Goal: Complete application form: Complete application form

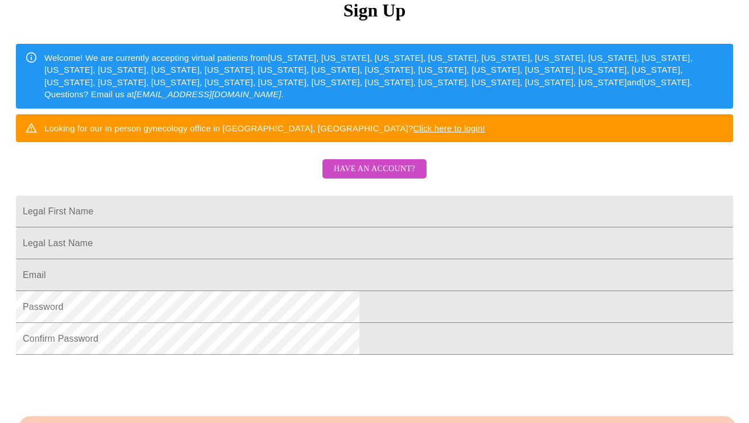
scroll to position [158, 0]
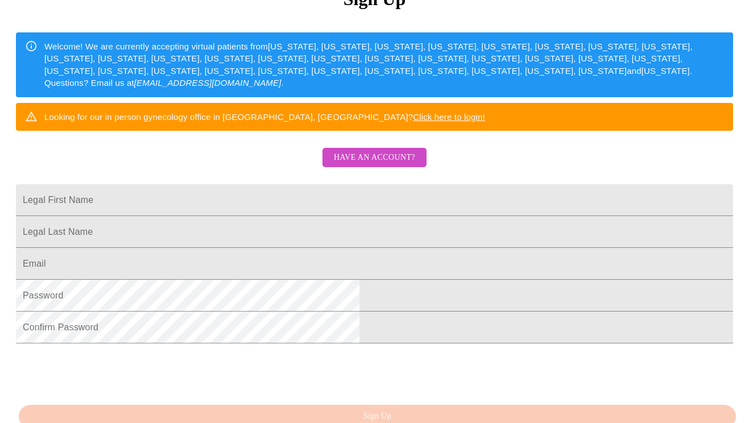
click at [391, 165] on span "Have an account?" at bounding box center [374, 158] width 81 height 14
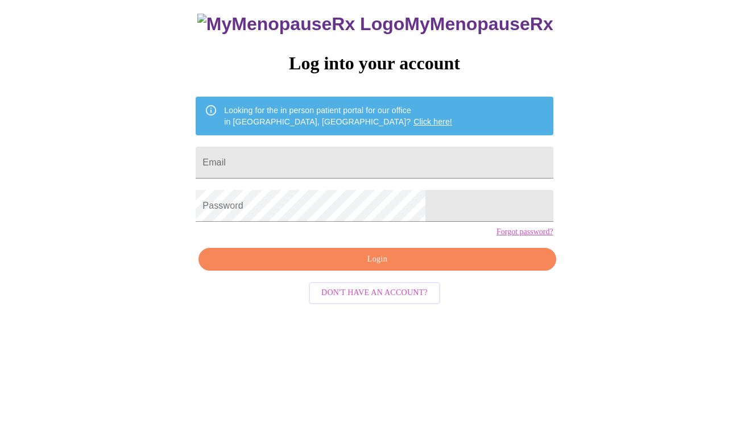
scroll to position [11, 0]
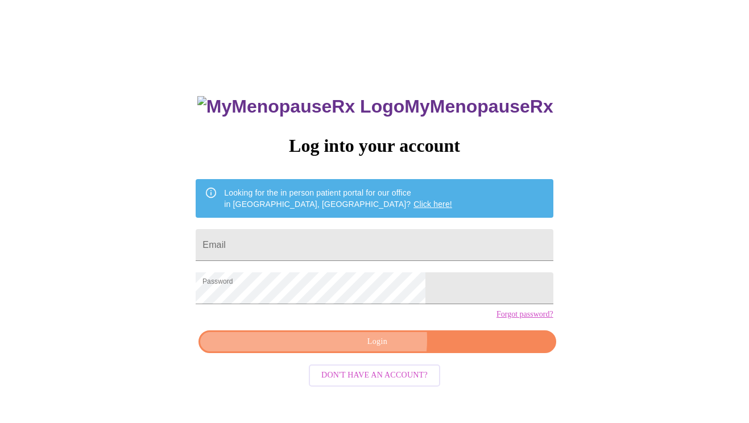
click at [371, 349] on span "Login" at bounding box center [377, 342] width 331 height 14
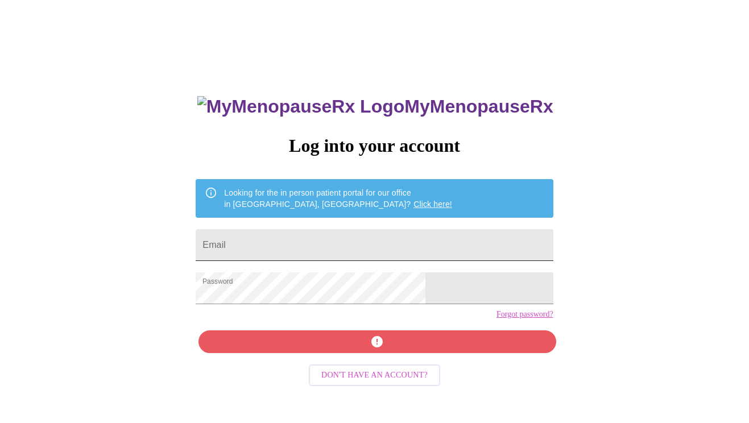
click at [319, 245] on input "Email" at bounding box center [374, 245] width 357 height 32
type input "[EMAIL_ADDRESS][DOMAIN_NAME]"
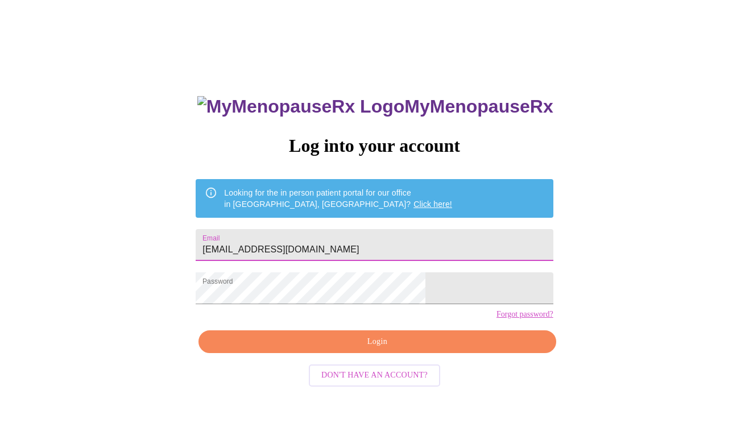
click at [336, 349] on span "Login" at bounding box center [377, 342] width 331 height 14
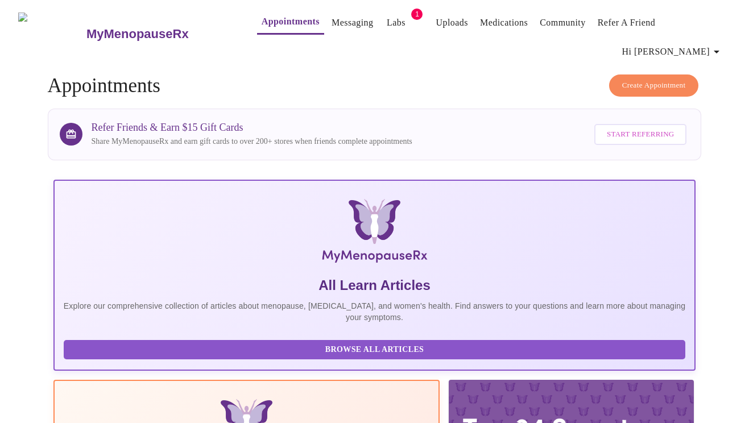
click at [387, 22] on link "Labs" at bounding box center [396, 23] width 19 height 16
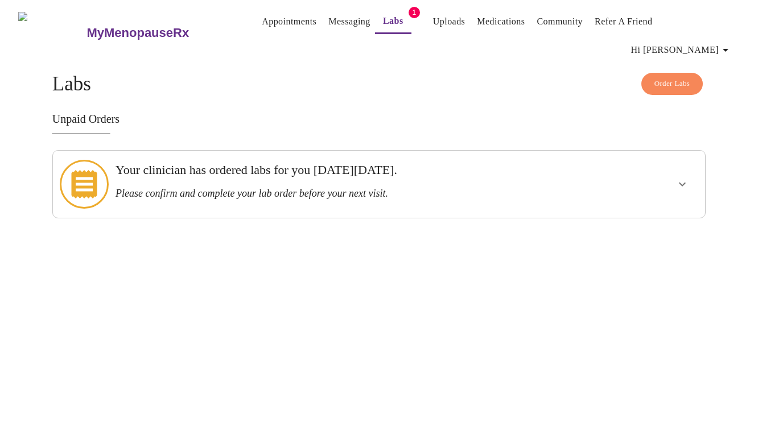
click at [328, 23] on link "Messaging" at bounding box center [349, 22] width 42 height 16
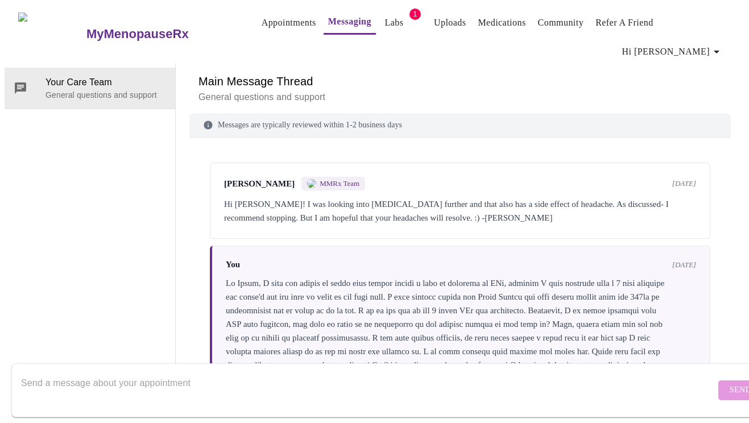
click at [270, 28] on link "Appointments" at bounding box center [289, 23] width 55 height 16
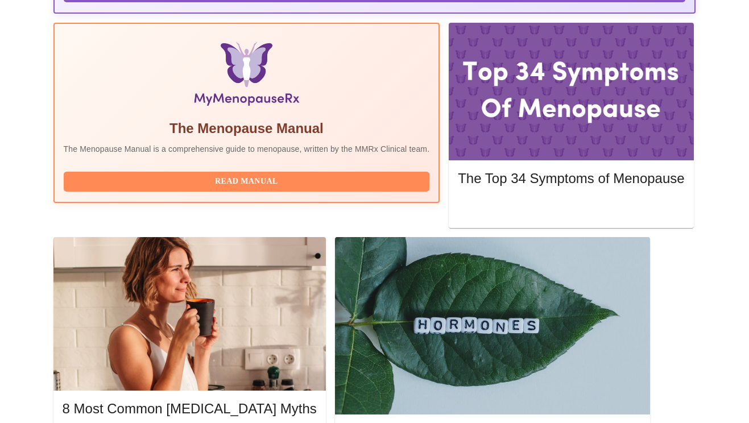
scroll to position [361, 0]
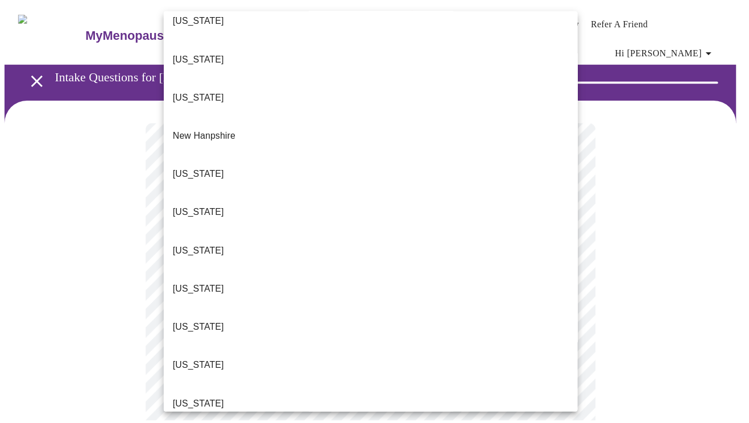
scroll to position [1025, 0]
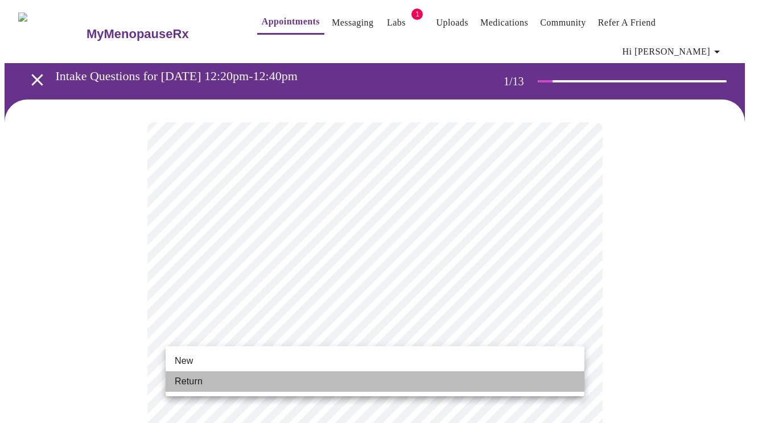
click at [278, 383] on li "Return" at bounding box center [375, 381] width 419 height 20
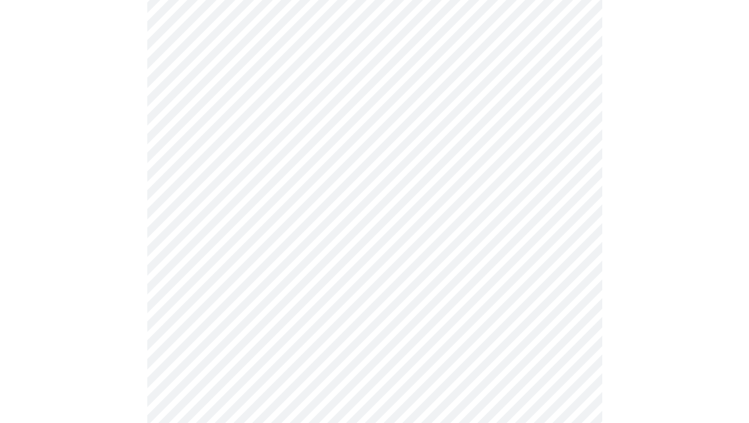
scroll to position [555, 0]
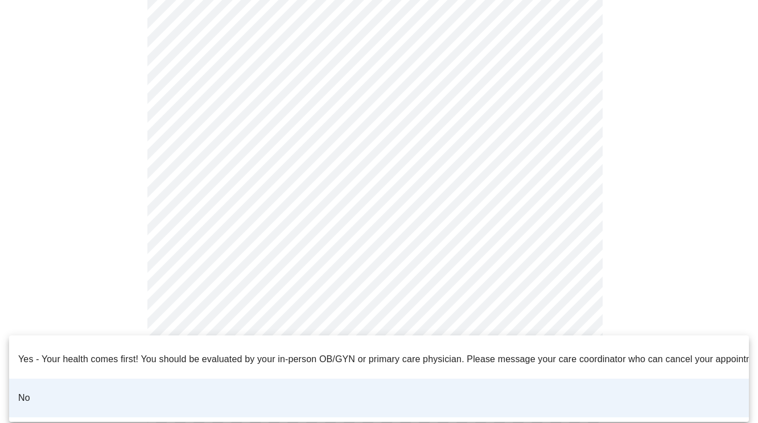
click at [351, 387] on li "No" at bounding box center [379, 398] width 740 height 39
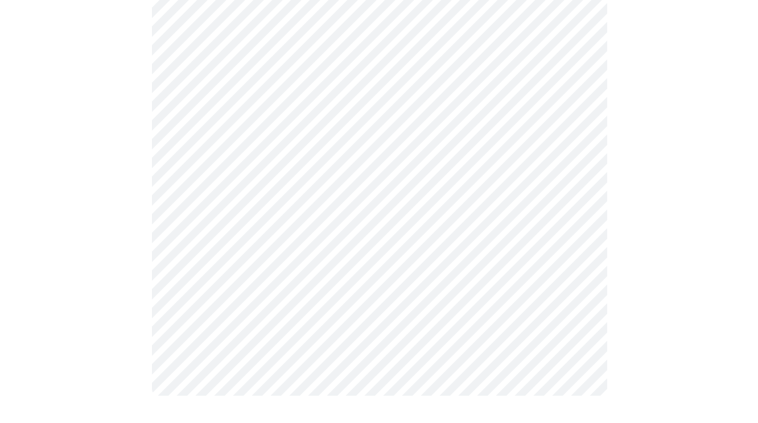
scroll to position [0, 0]
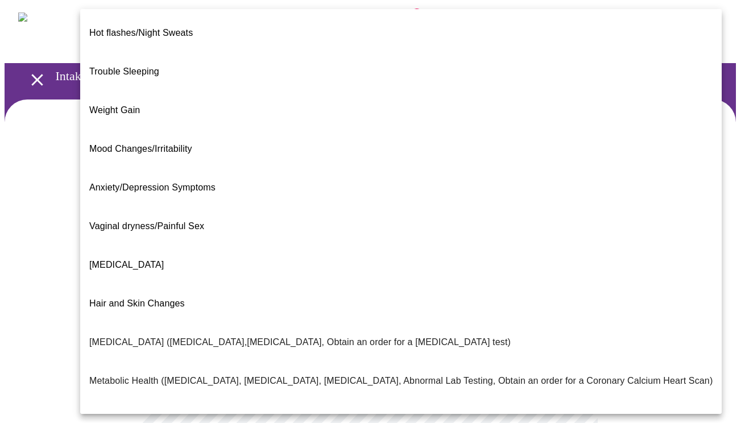
click at [412, 239] on body "MyMenopauseRx Appointments Messaging Labs 1 Uploads Medications Community Refer…" at bounding box center [375, 354] width 740 height 698
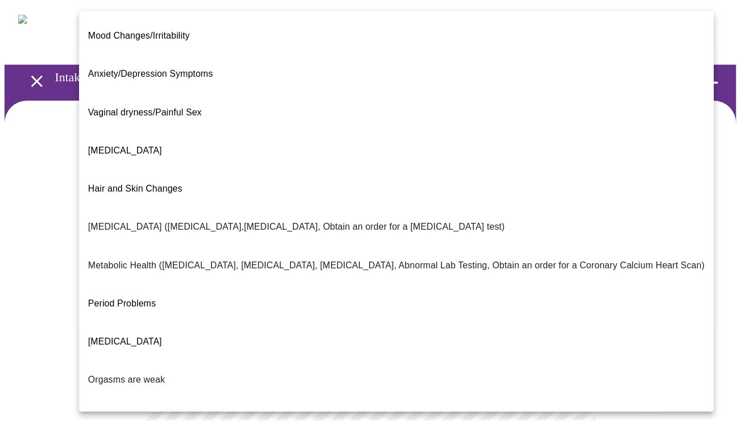
scroll to position [166, 0]
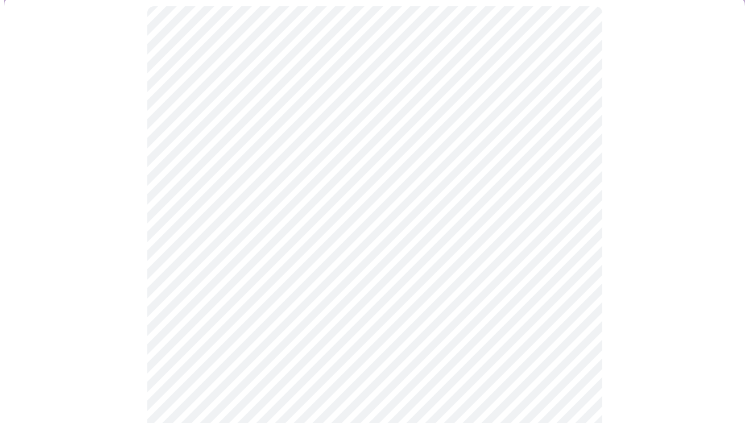
scroll to position [123, 0]
click at [503, 227] on body "MyMenopauseRx Appointments Messaging Labs 1 Uploads Medications Community Refer…" at bounding box center [375, 228] width 740 height 692
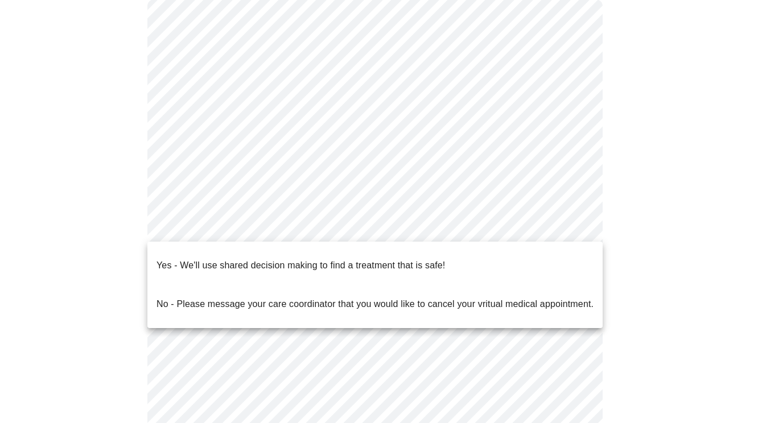
click at [465, 260] on li "Yes - We'll use shared decision making to find a treatment that is safe!" at bounding box center [374, 265] width 455 height 39
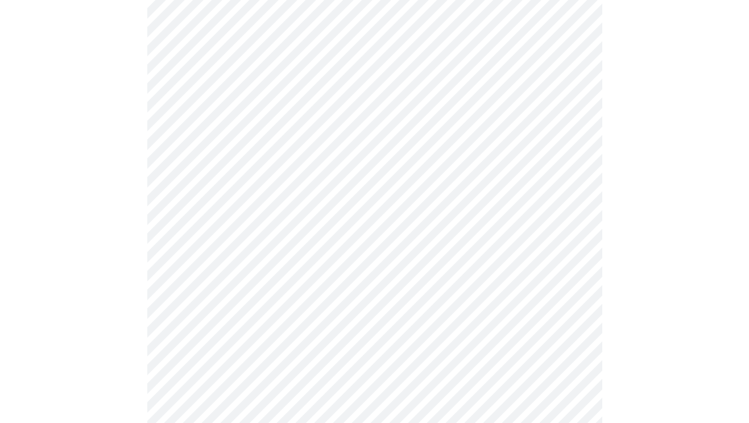
scroll to position [0, 0]
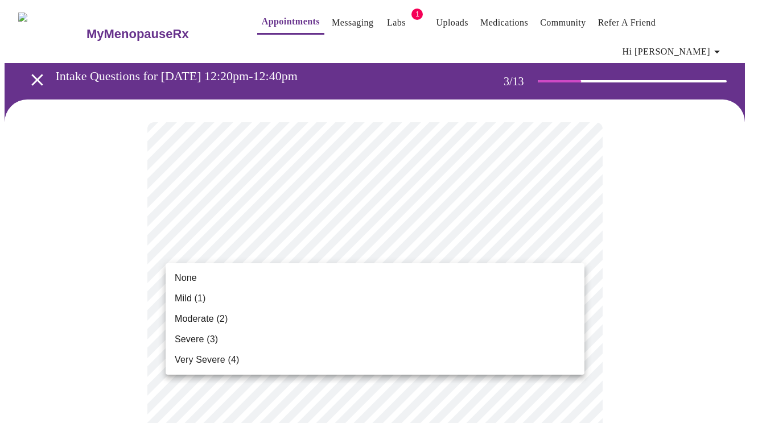
click at [407, 278] on li "None" at bounding box center [375, 278] width 419 height 20
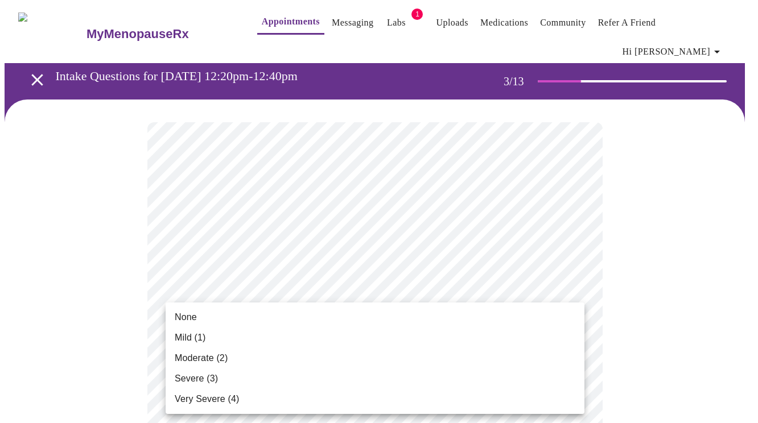
click at [471, 313] on li "None" at bounding box center [375, 317] width 419 height 20
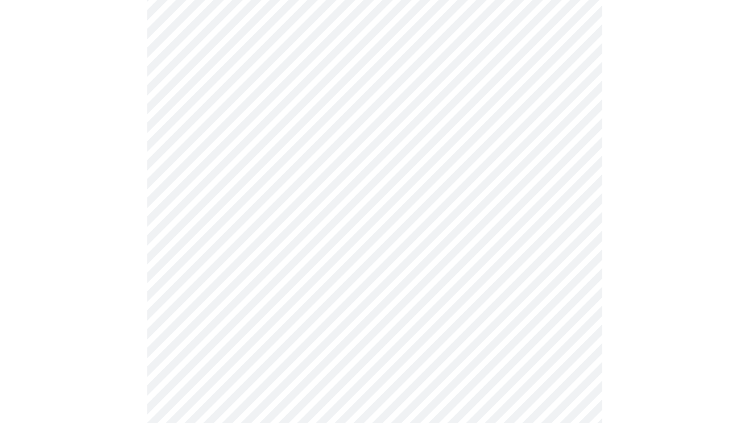
scroll to position [278, 0]
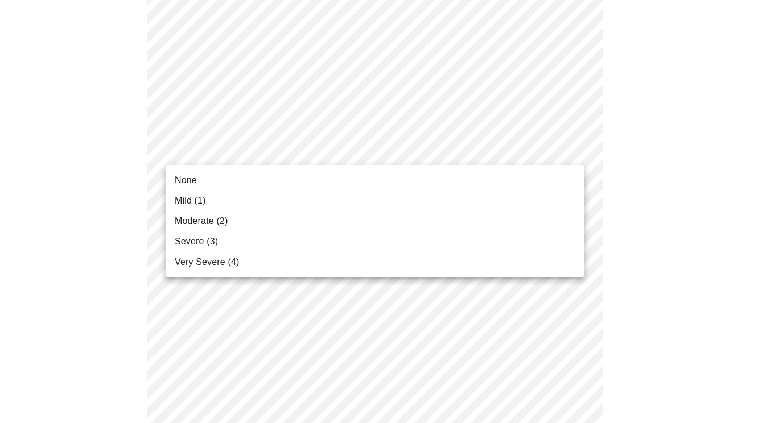
click at [416, 195] on li "Mild (1)" at bounding box center [375, 201] width 419 height 20
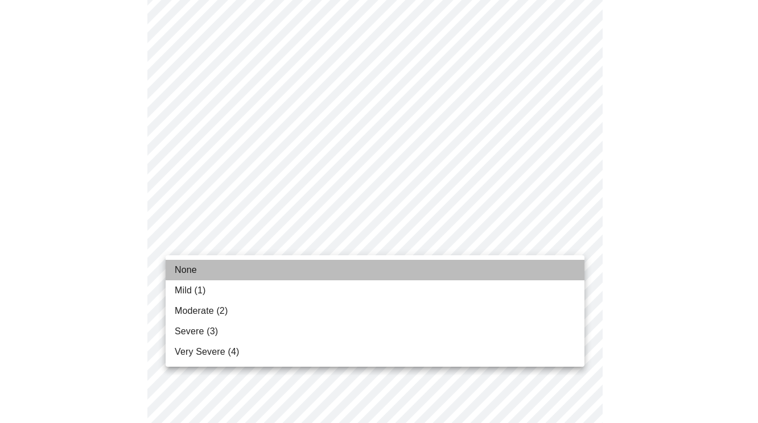
click at [516, 265] on li "None" at bounding box center [375, 270] width 419 height 20
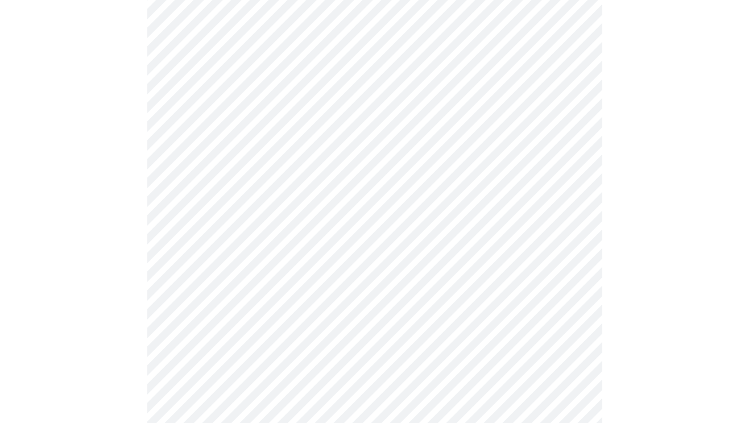
scroll to position [433, 0]
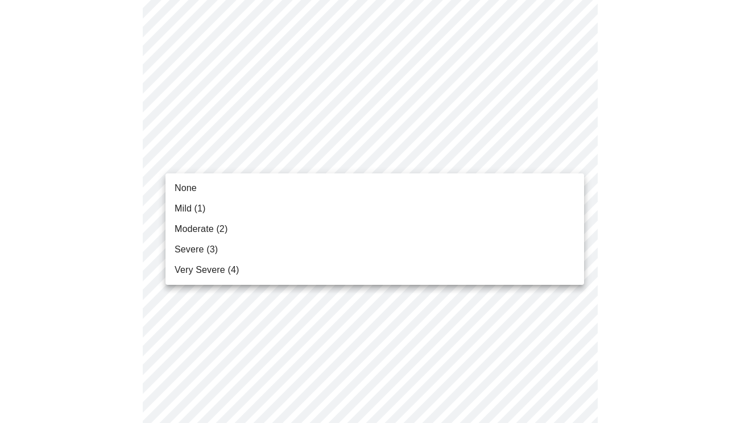
click at [565, 156] on body "MyMenopauseRx Appointments Messaging Labs 1 Uploads Medications Community Refer…" at bounding box center [375, 301] width 740 height 1461
click at [527, 210] on li "Mild (1)" at bounding box center [375, 209] width 419 height 20
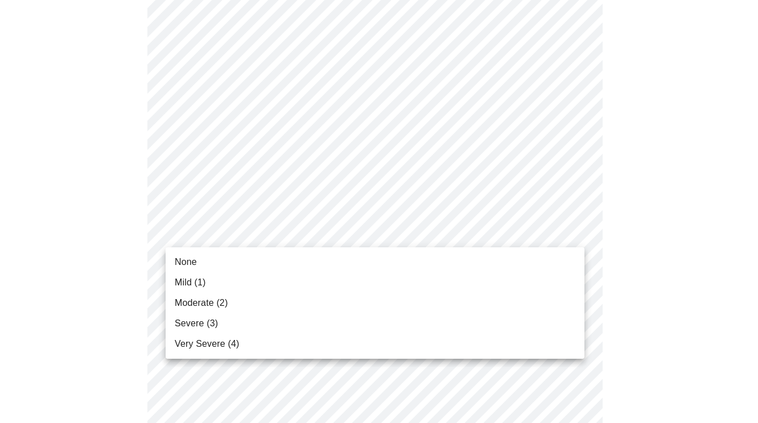
click at [507, 228] on body "MyMenopauseRx Appointments Messaging Labs 1 Uploads Medications Community Refer…" at bounding box center [379, 294] width 749 height 1446
click at [497, 265] on li "None" at bounding box center [375, 262] width 419 height 20
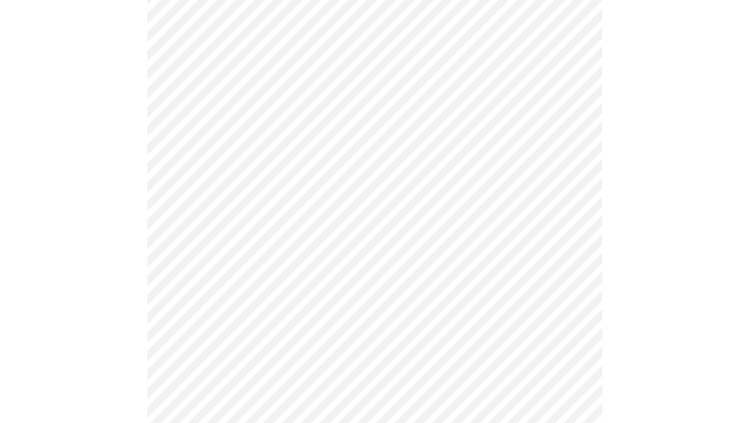
scroll to position [563, 0]
click at [570, 188] on body "MyMenopauseRx Appointments Messaging Labs 1 Uploads Medications Community Refer…" at bounding box center [375, 156] width 740 height 1431
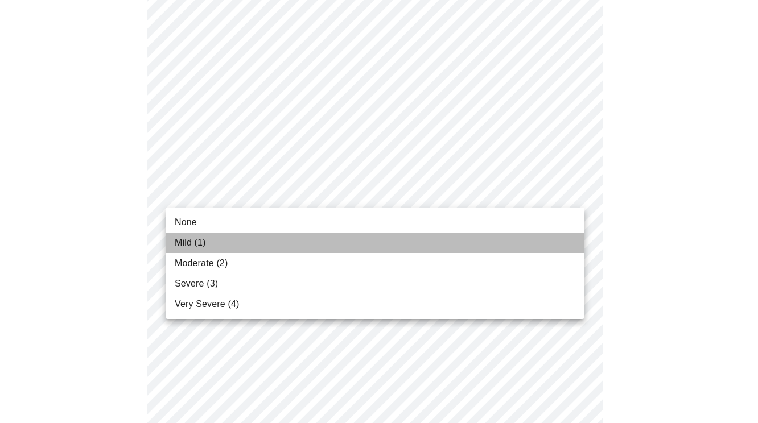
click at [542, 242] on li "Mild (1)" at bounding box center [375, 243] width 419 height 20
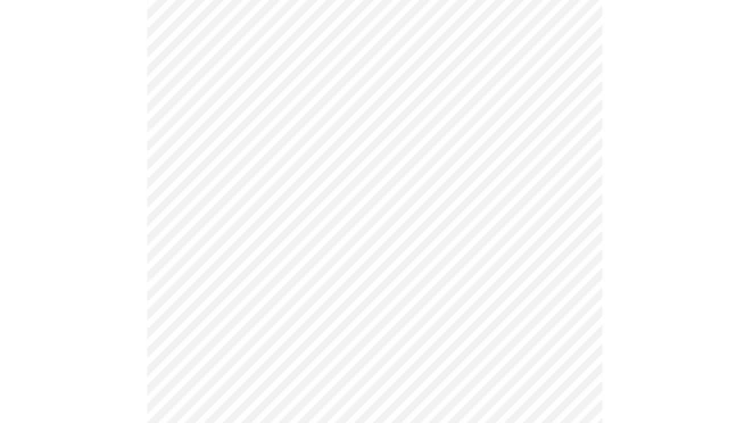
click at [510, 283] on body "MyMenopauseRx Appointments Messaging Labs 1 Uploads Medications Community Refer…" at bounding box center [375, 148] width 740 height 1415
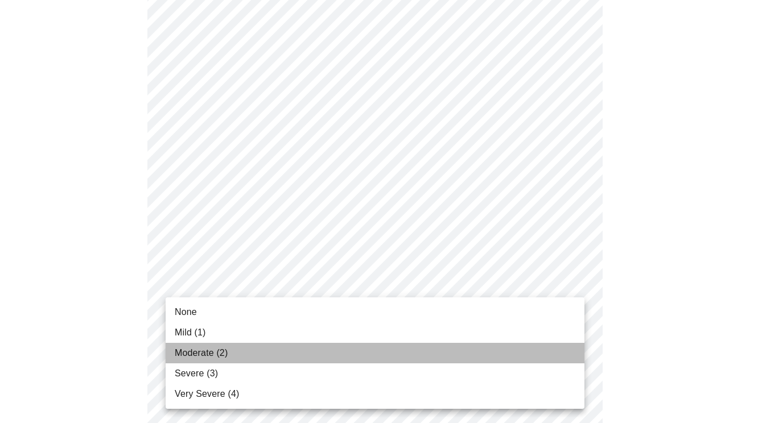
click at [495, 348] on li "Moderate (2)" at bounding box center [375, 353] width 419 height 20
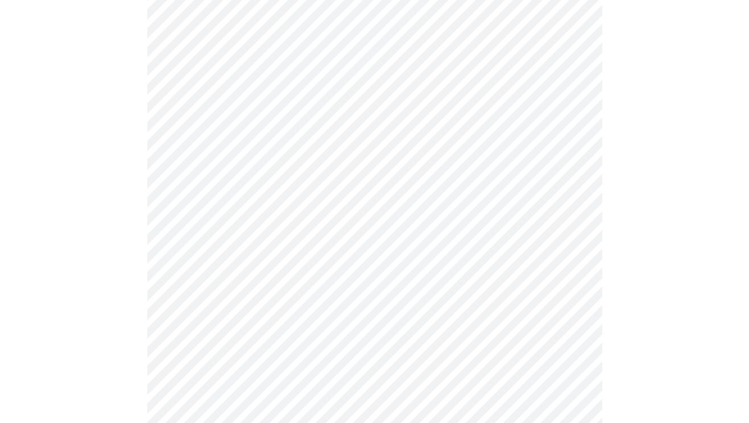
scroll to position [657, 0]
click at [572, 187] on body "MyMenopauseRx Appointments Messaging Labs 1 Uploads Medications Community Refer…" at bounding box center [379, 47] width 749 height 1400
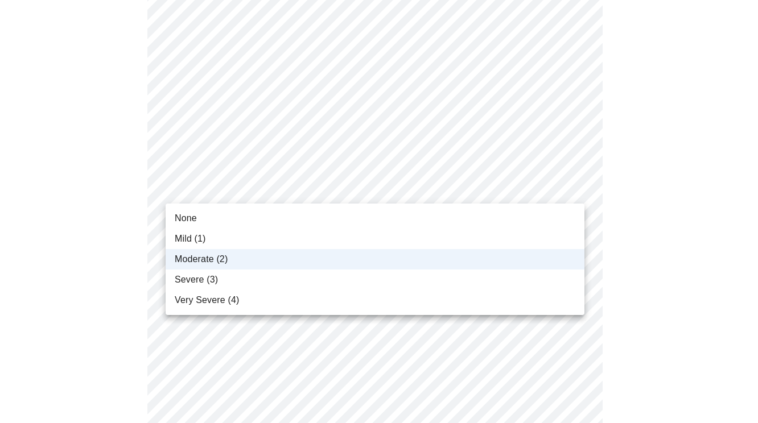
click at [530, 279] on li "Severe (3)" at bounding box center [375, 280] width 419 height 20
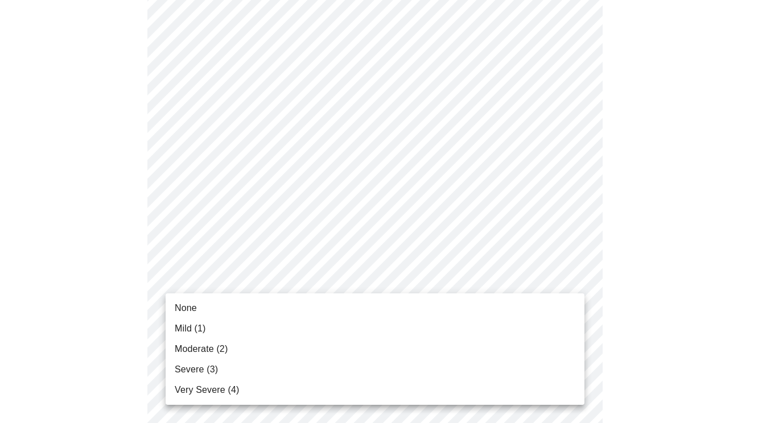
click at [560, 283] on body "MyMenopauseRx Appointments Messaging Labs 1 Uploads Medications Community Refer…" at bounding box center [379, 47] width 749 height 1400
click at [517, 331] on li "Mild (1)" at bounding box center [375, 329] width 419 height 20
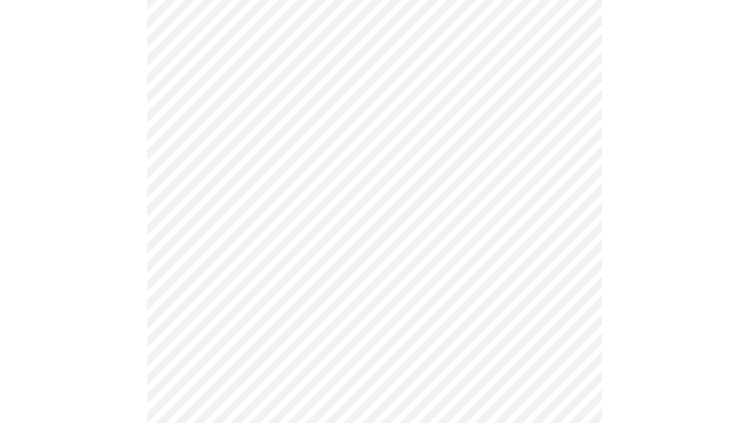
scroll to position [798, 0]
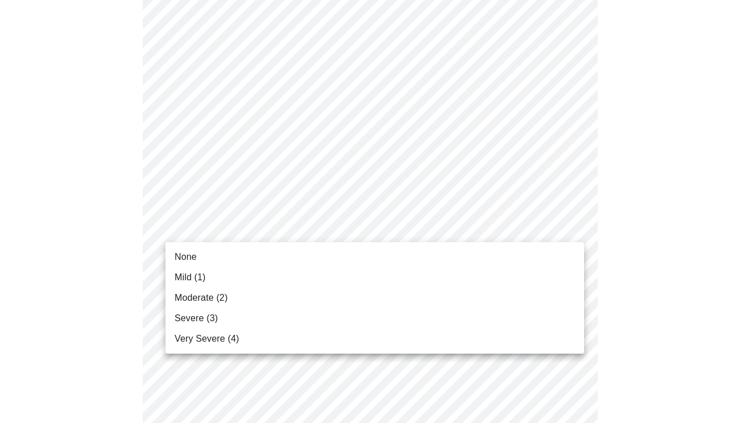
click at [529, 290] on li "Moderate (2)" at bounding box center [375, 298] width 419 height 20
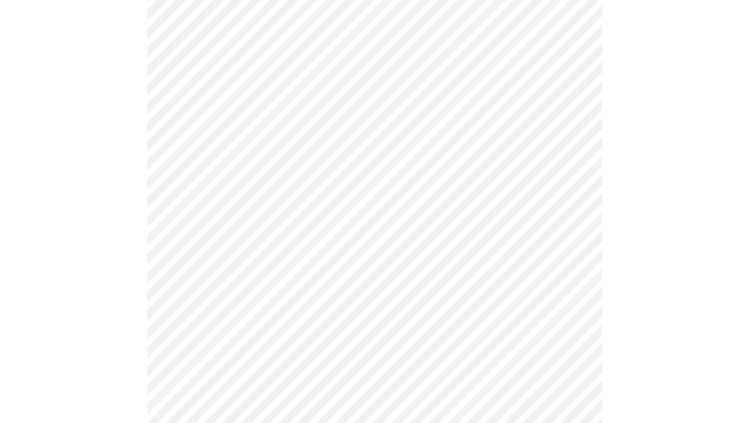
scroll to position [868, 0]
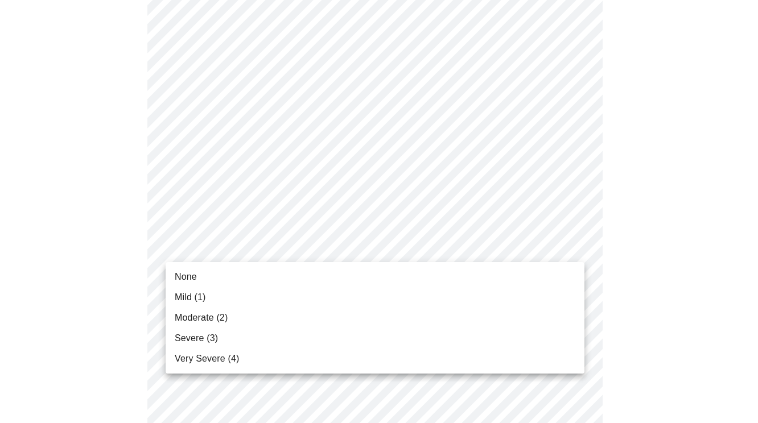
click at [517, 316] on li "Moderate (2)" at bounding box center [375, 318] width 419 height 20
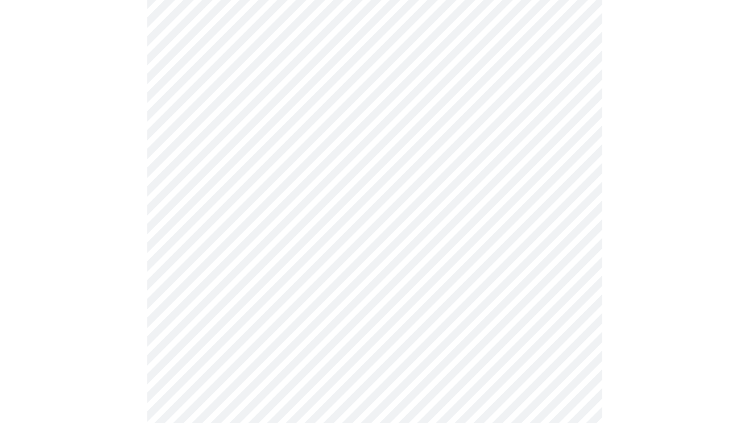
scroll to position [431, 0]
click at [571, 261] on body "MyMenopauseRx Appointments Messaging Labs 1 Uploads Medications Community Refer…" at bounding box center [375, 142] width 740 height 1136
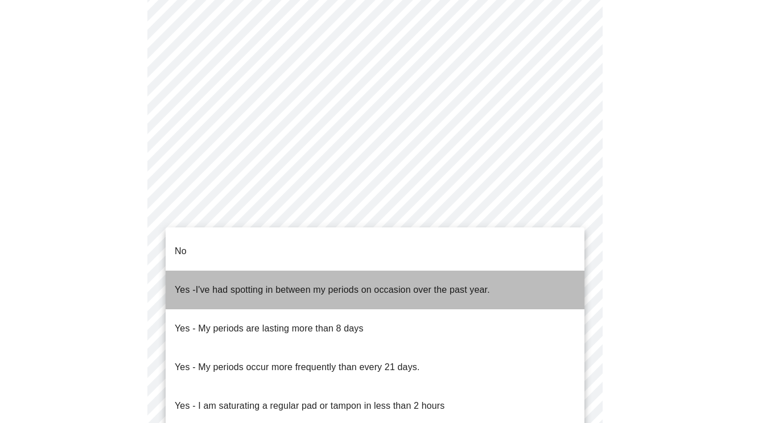
click at [502, 276] on li "Yes - I've had spotting in between my periods on occasion over the past year." at bounding box center [375, 290] width 419 height 39
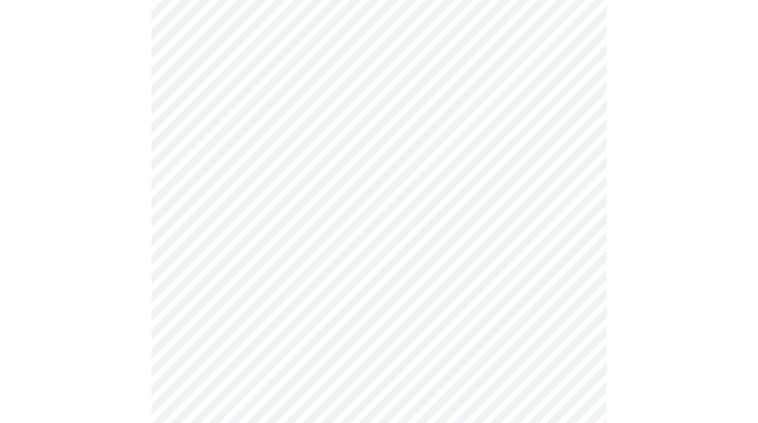
click at [571, 350] on body "MyMenopauseRx Appointments Messaging Labs 1 Uploads Medications Community Refer…" at bounding box center [379, 139] width 749 height 1130
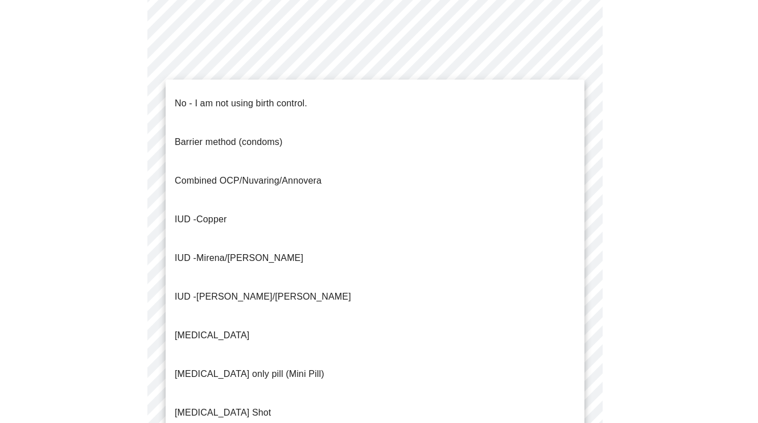
click at [481, 106] on li "No - I am not using birth control." at bounding box center [375, 103] width 419 height 39
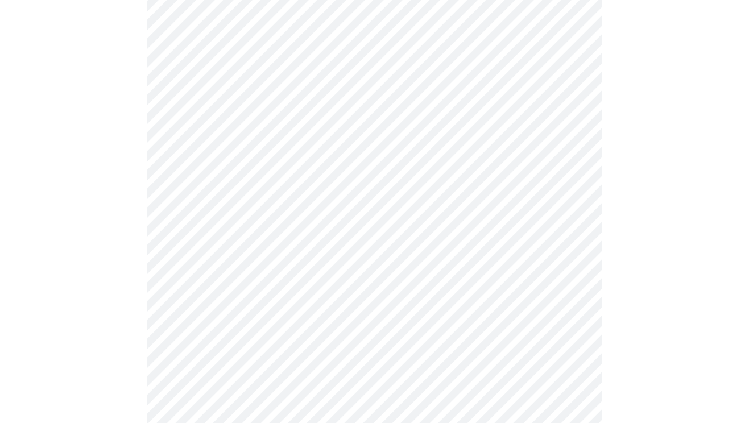
scroll to position [613, 0]
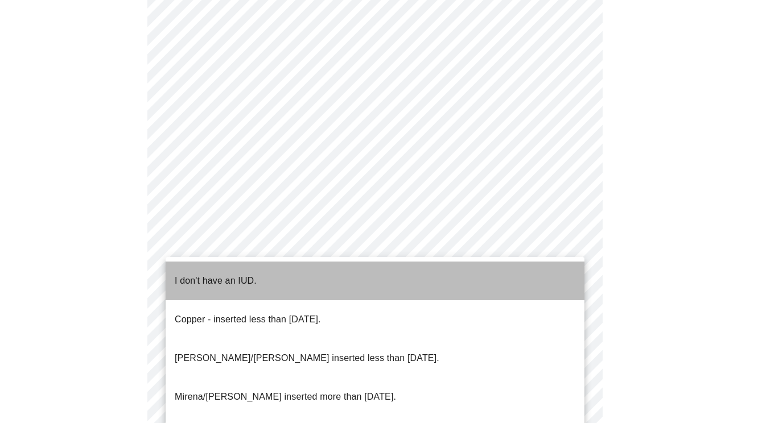
click at [534, 266] on li "I don't have an IUD." at bounding box center [375, 281] width 419 height 39
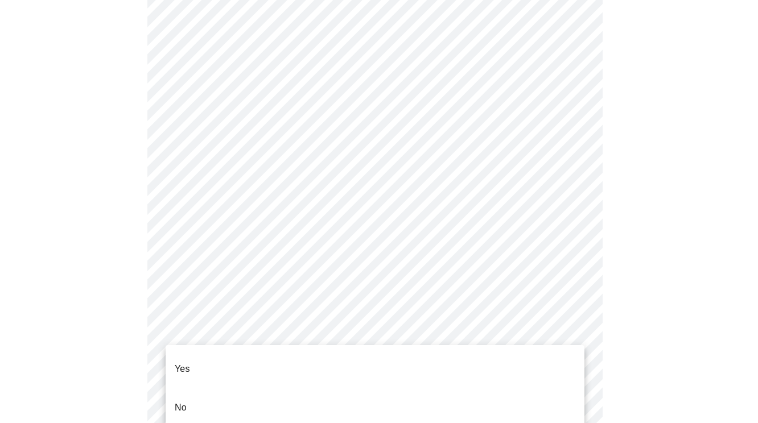
click at [506, 360] on li "Yes" at bounding box center [375, 369] width 419 height 39
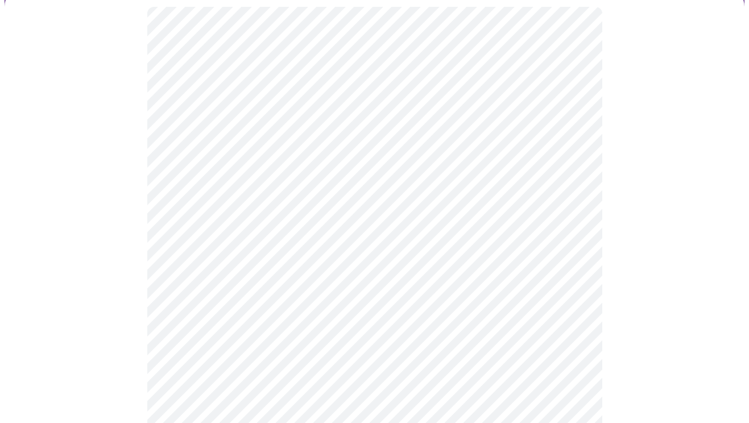
scroll to position [118, 0]
click at [569, 181] on body "MyMenopauseRx Appointments Messaging Labs 1 Uploads Medications Community Refer…" at bounding box center [375, 315] width 740 height 856
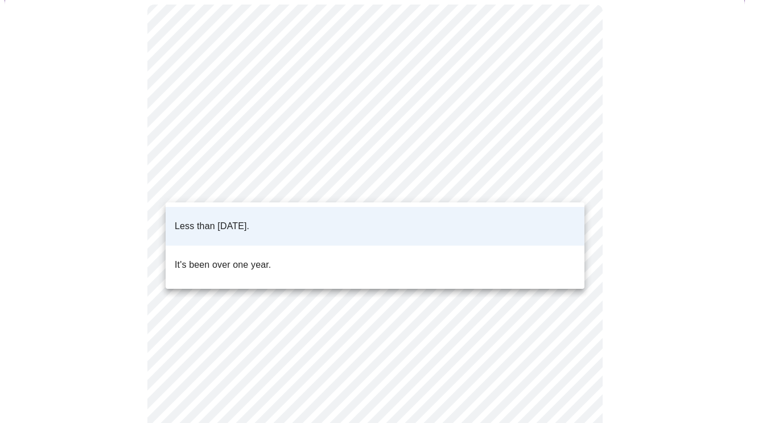
click at [524, 249] on li "It's been over one year." at bounding box center [375, 265] width 419 height 39
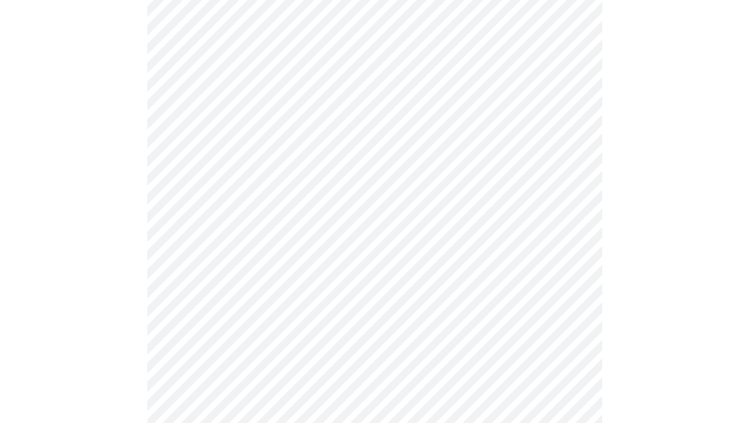
scroll to position [193, 0]
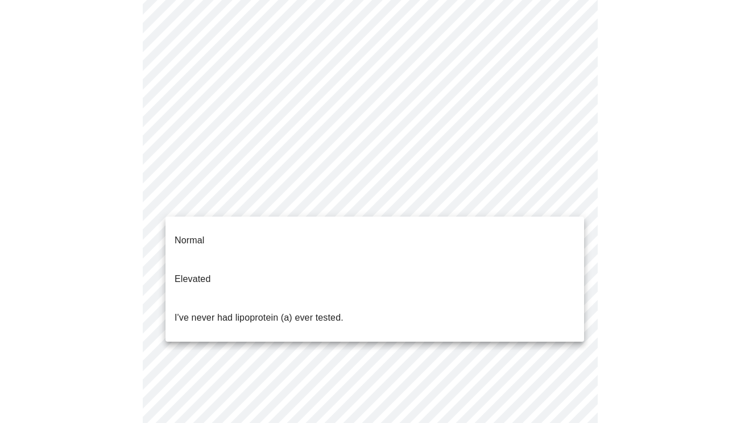
click at [571, 203] on body "MyMenopauseRx Appointments Messaging Labs 1 Uploads Medications Community Refer…" at bounding box center [375, 239] width 740 height 856
click at [519, 236] on li "Normal" at bounding box center [375, 240] width 419 height 39
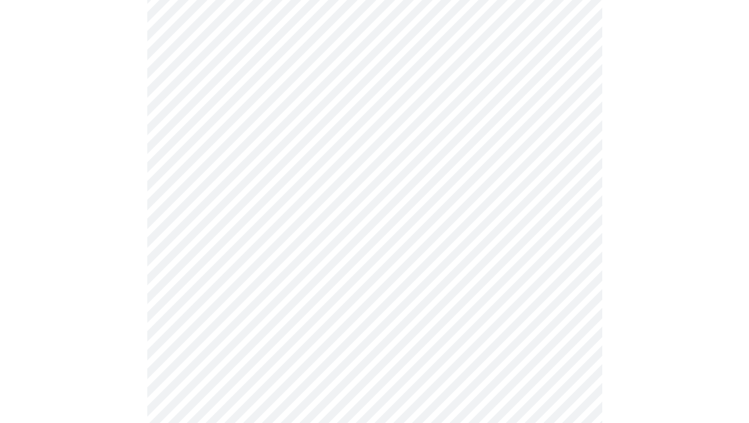
scroll to position [2936, 0]
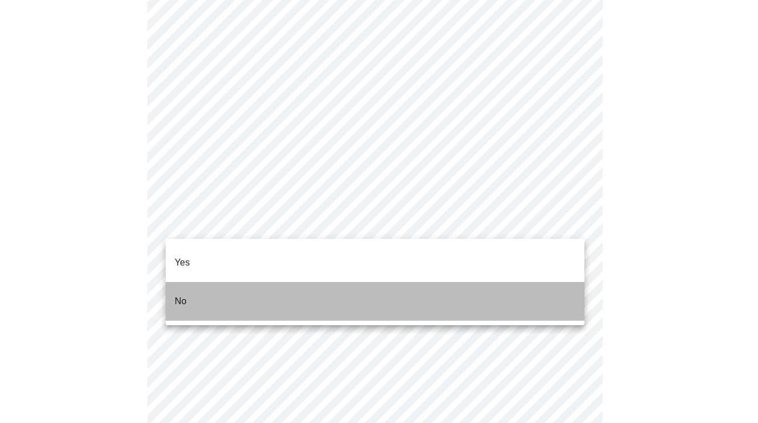
click at [506, 290] on li "No" at bounding box center [375, 301] width 419 height 39
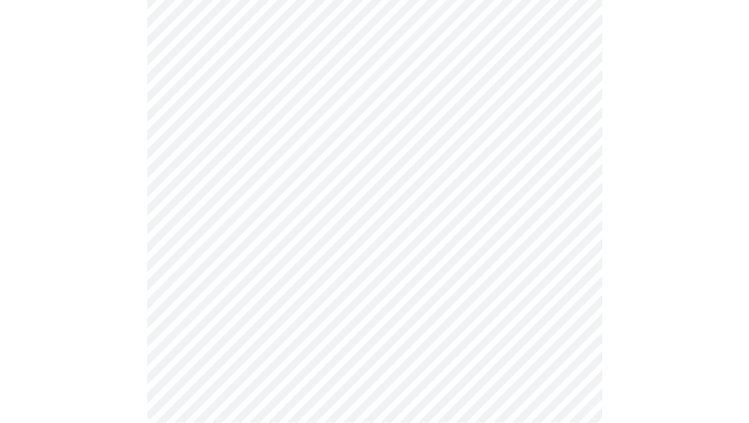
scroll to position [1045, 0]
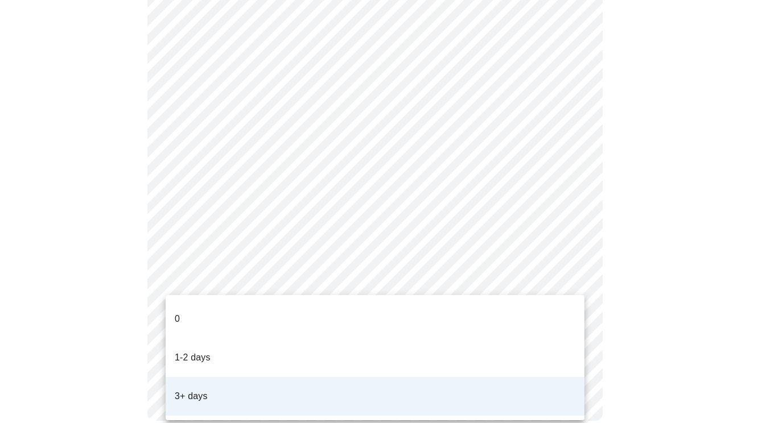
click at [643, 275] on div at bounding box center [379, 211] width 758 height 423
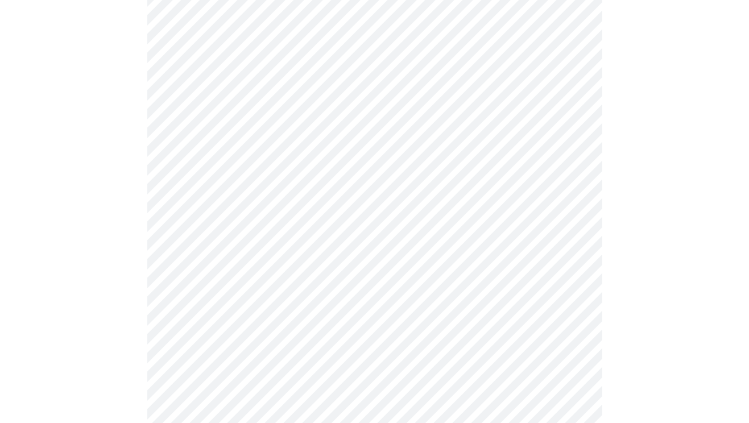
scroll to position [769, 0]
